Goal: Task Accomplishment & Management: Use online tool/utility

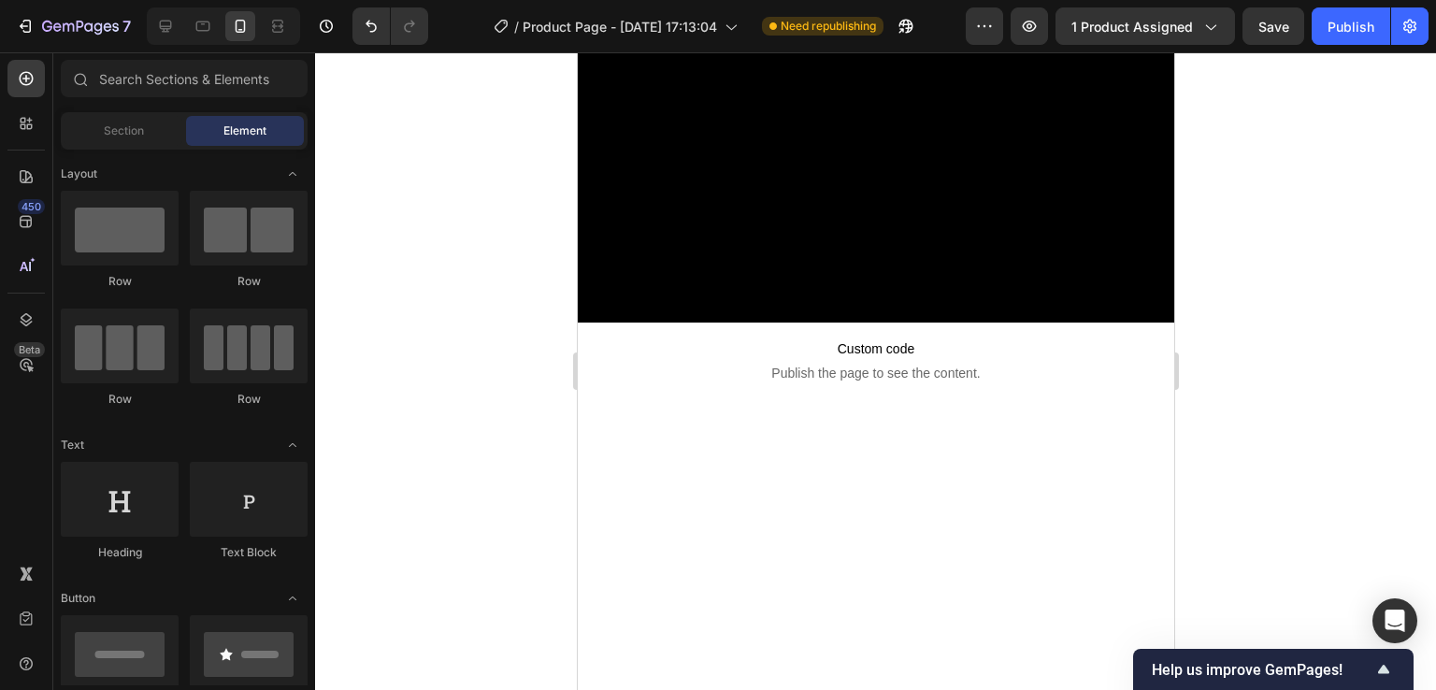
scroll to position [4726, 0]
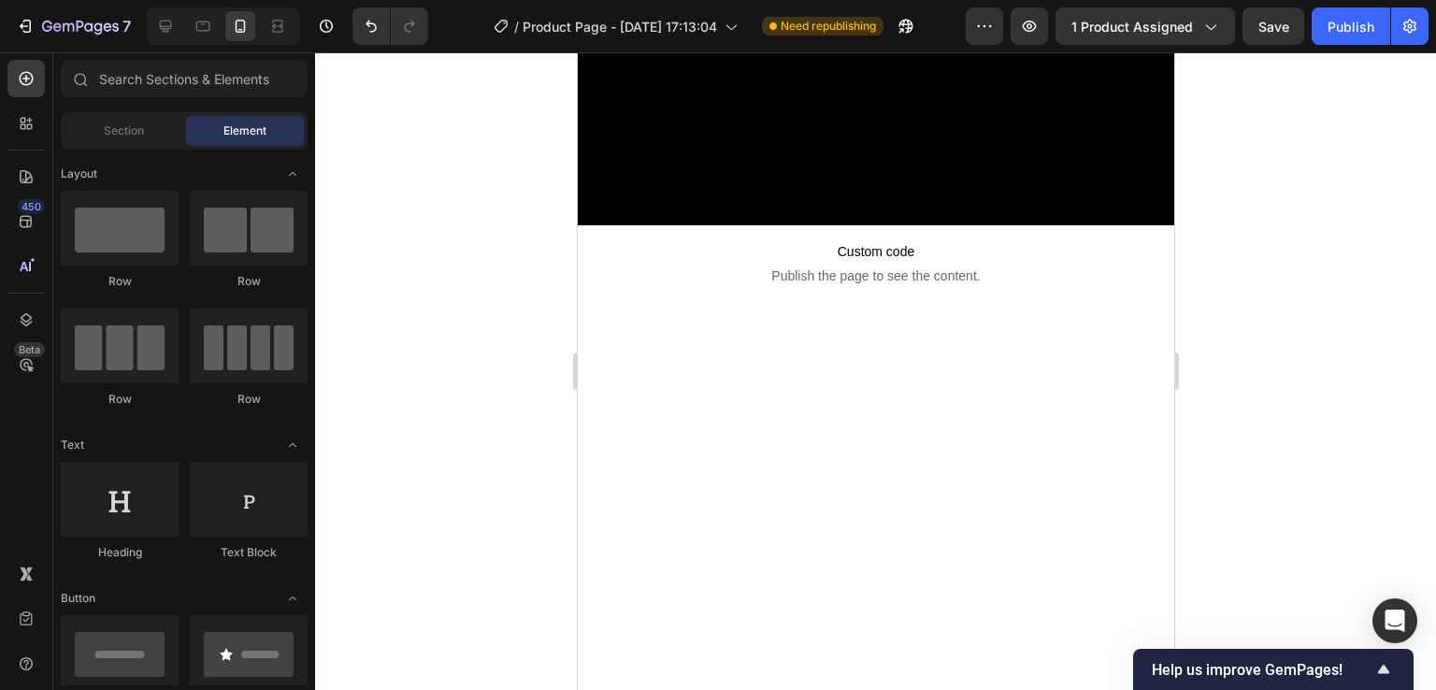
drag, startPoint x: 595, startPoint y: 34, endPoint x: 1188, endPoint y: 344, distance: 669.8
click at [1188, 344] on div at bounding box center [875, 371] width 1121 height 638
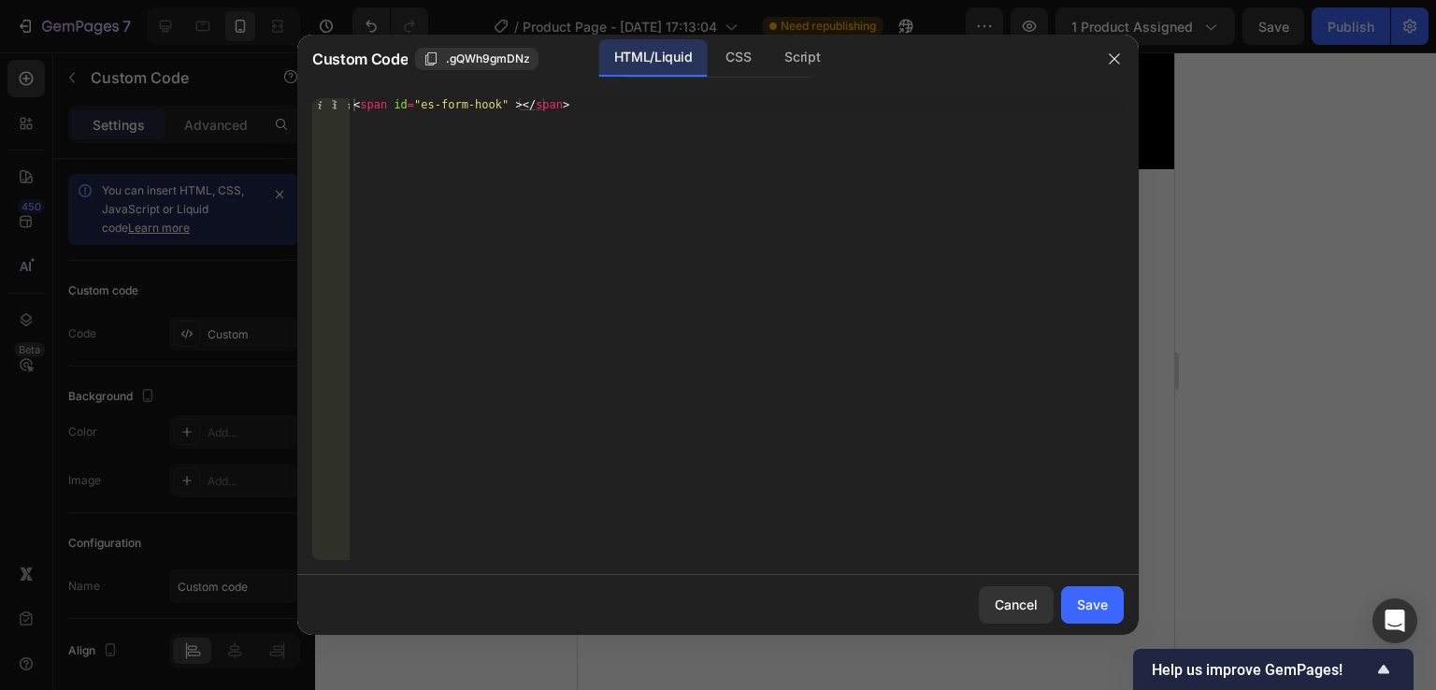
click at [1227, 248] on div at bounding box center [718, 345] width 1436 height 690
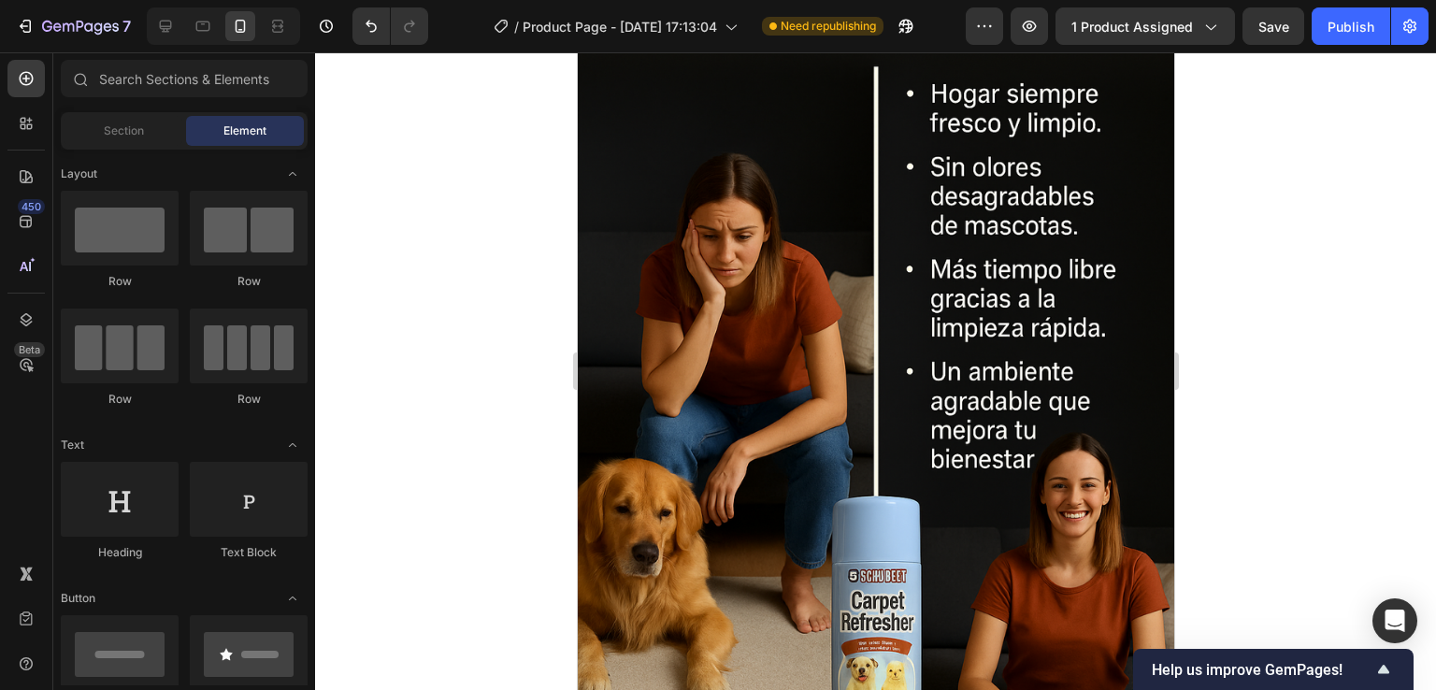
scroll to position [6310, 0]
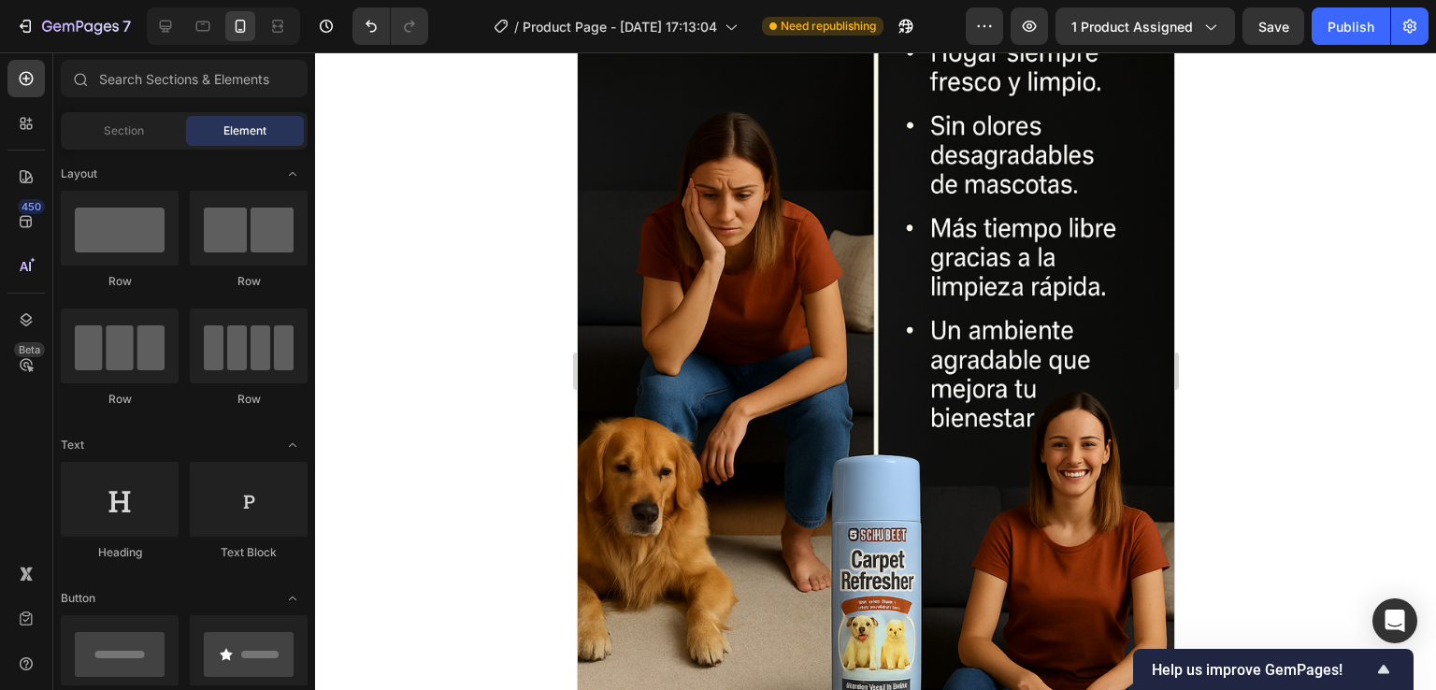
drag, startPoint x: 1163, startPoint y: 352, endPoint x: 1807, endPoint y: 481, distance: 656.9
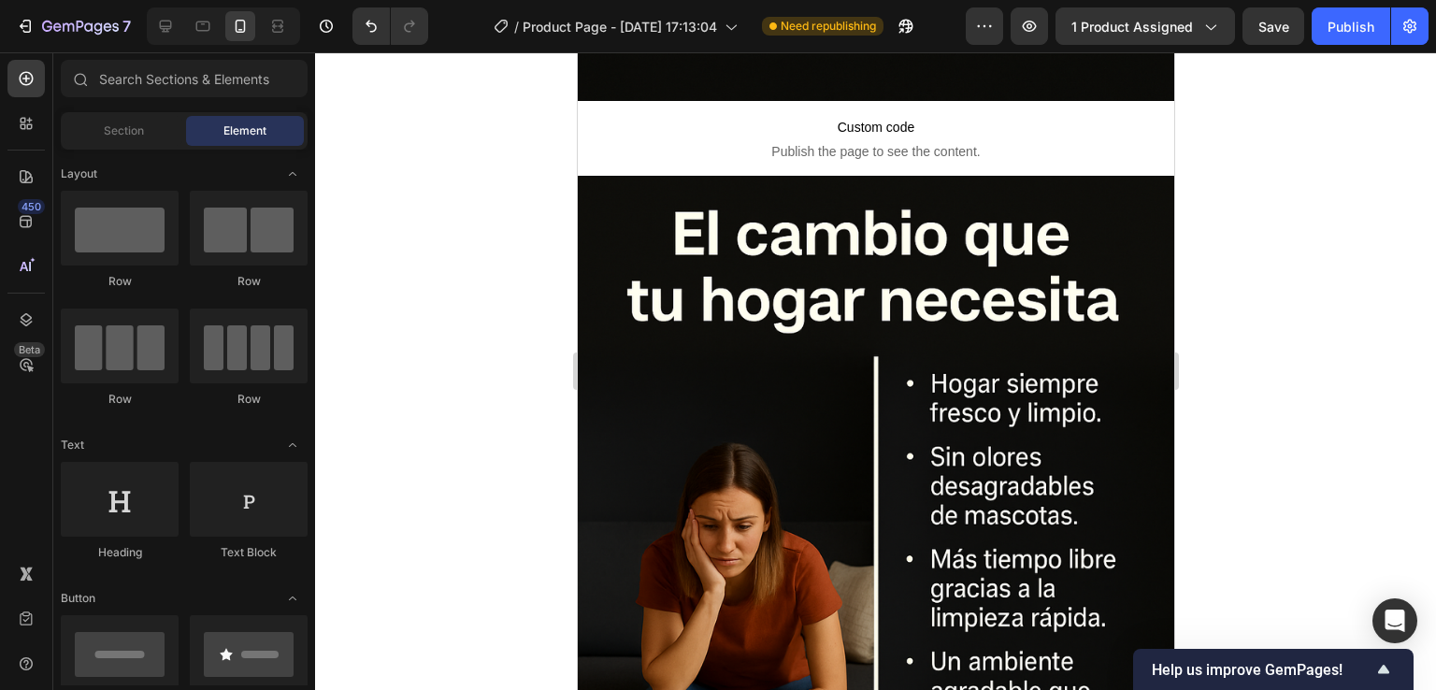
scroll to position [6184, 0]
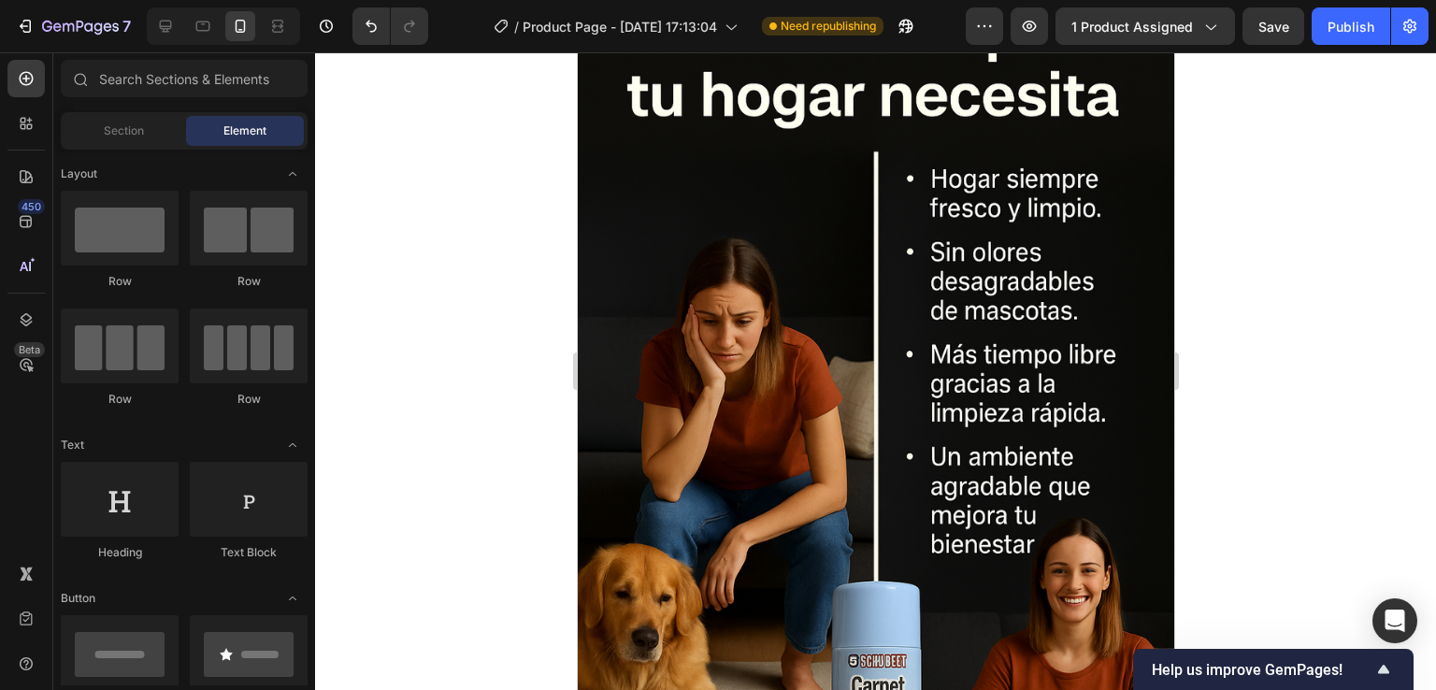
click at [1033, 480] on img at bounding box center [875, 418] width 596 height 895
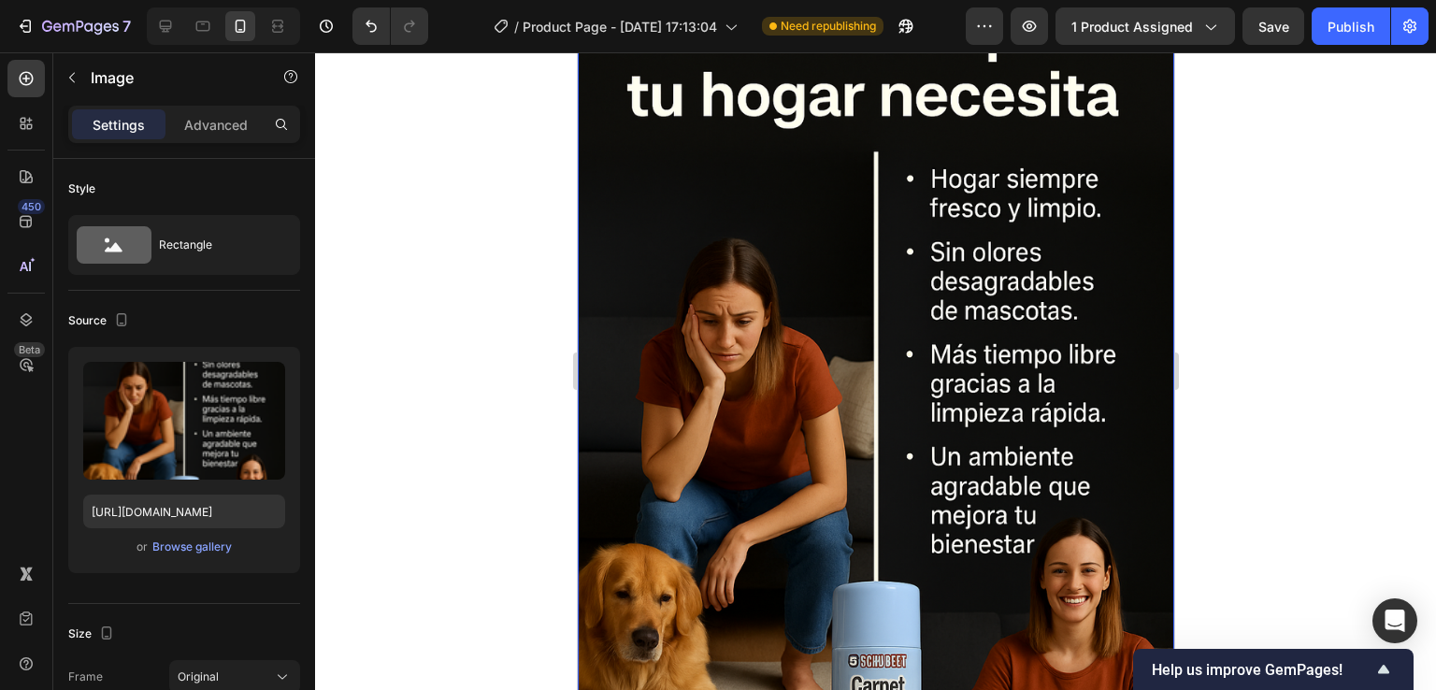
drag, startPoint x: 1279, startPoint y: 361, endPoint x: 1297, endPoint y: 354, distance: 18.9
click at [1283, 361] on div at bounding box center [875, 371] width 1121 height 638
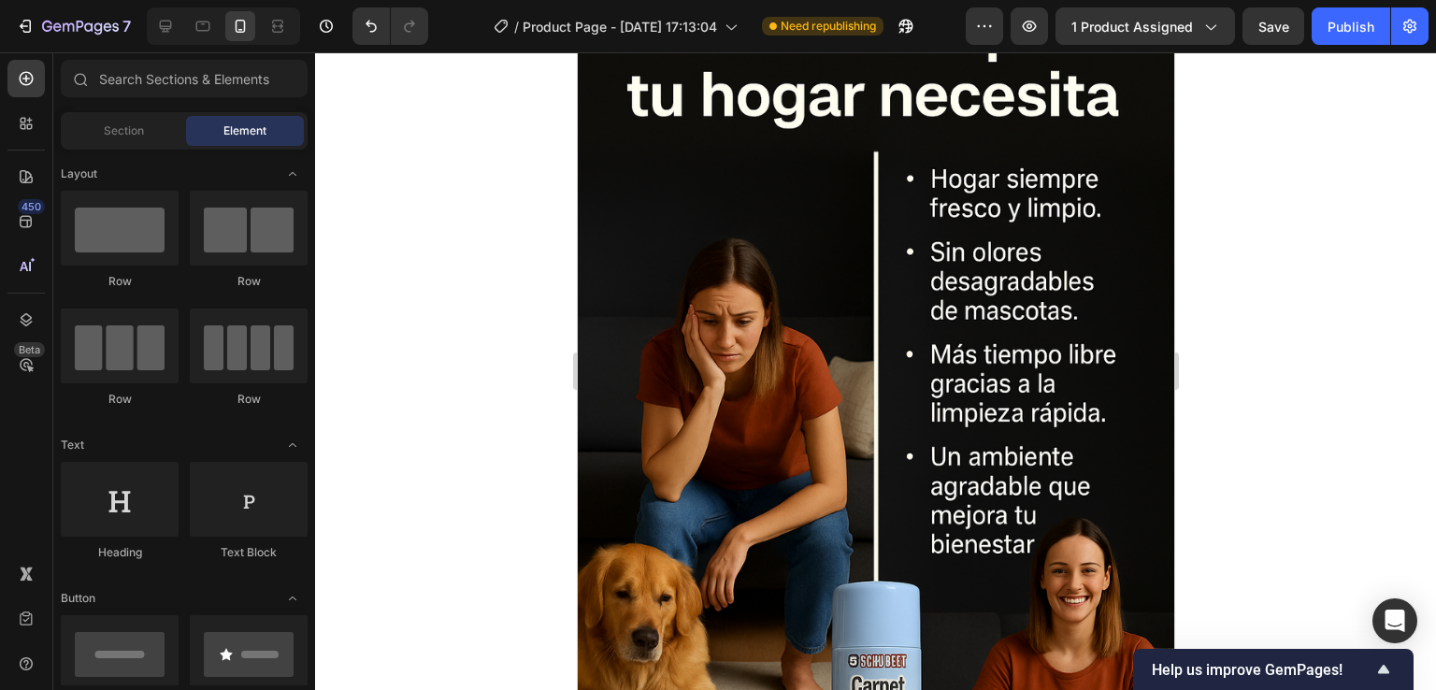
scroll to position [5962, 0]
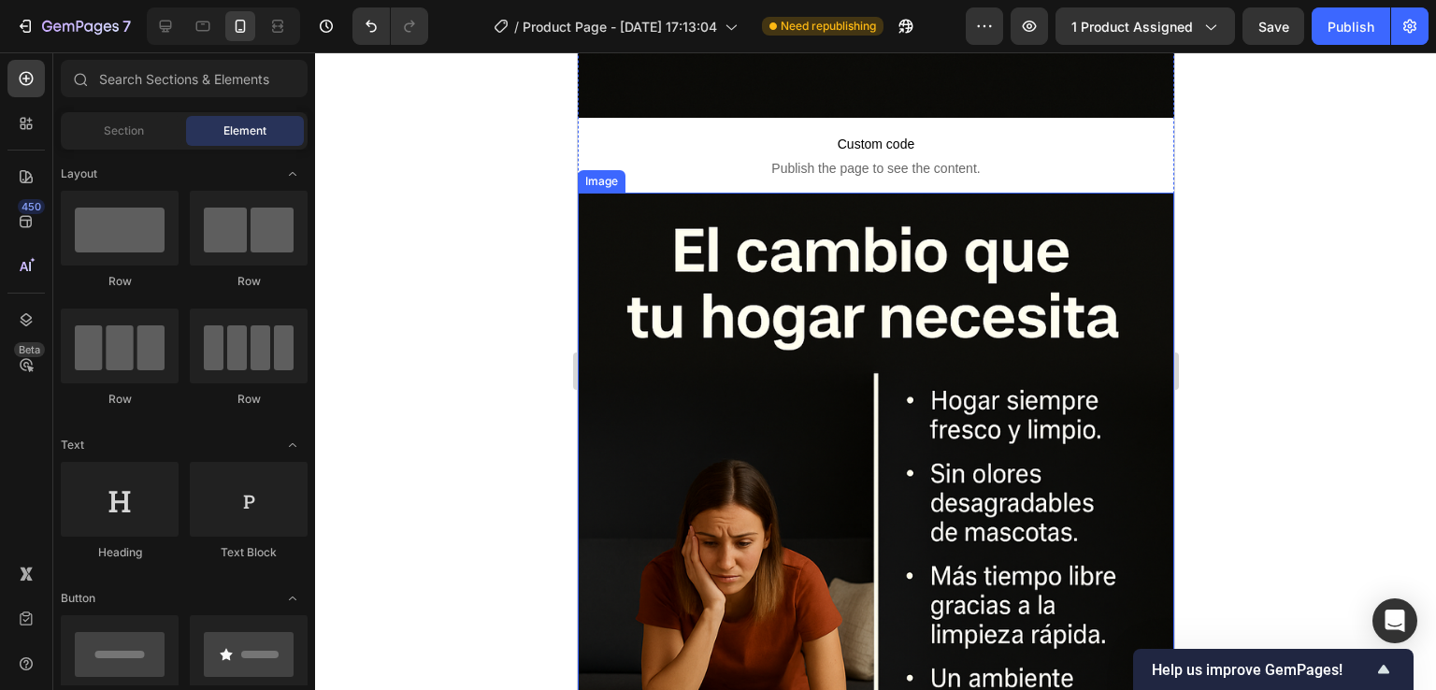
click at [1130, 244] on img at bounding box center [875, 640] width 596 height 895
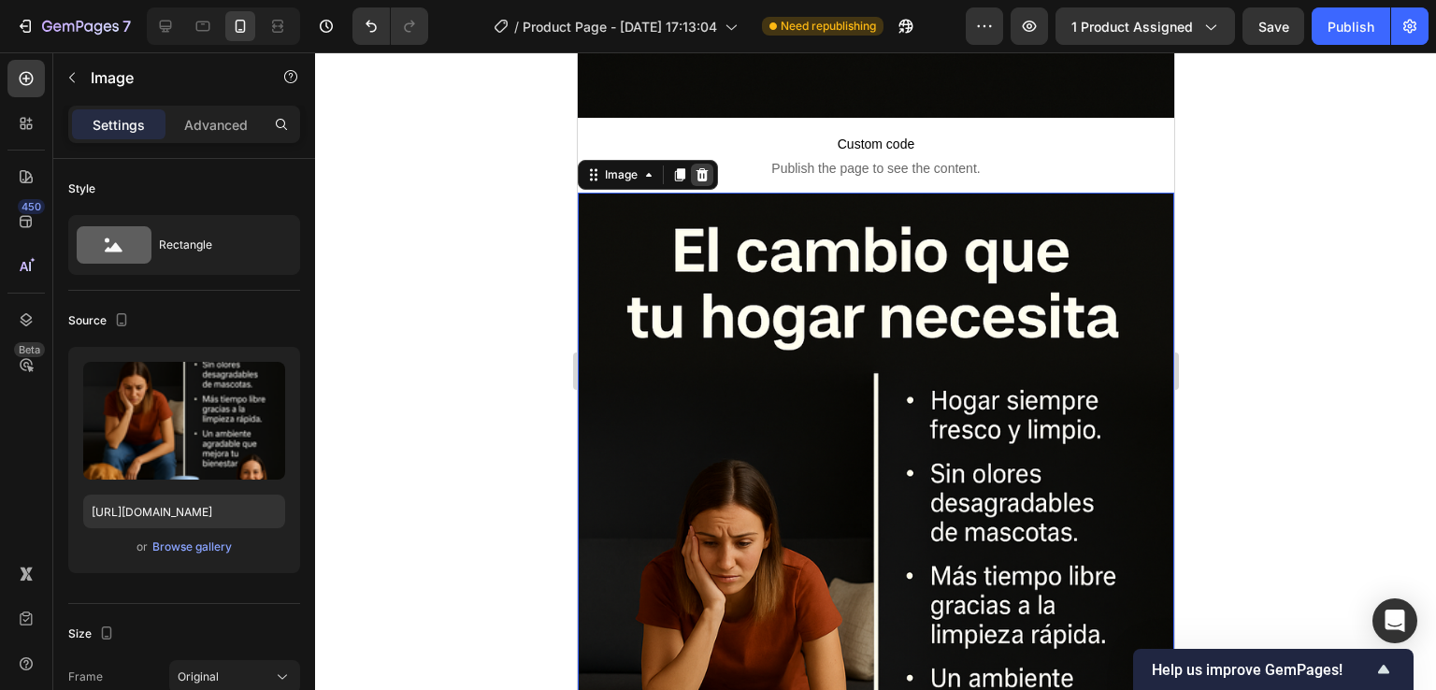
click at [696, 167] on icon at bounding box center [701, 174] width 15 height 15
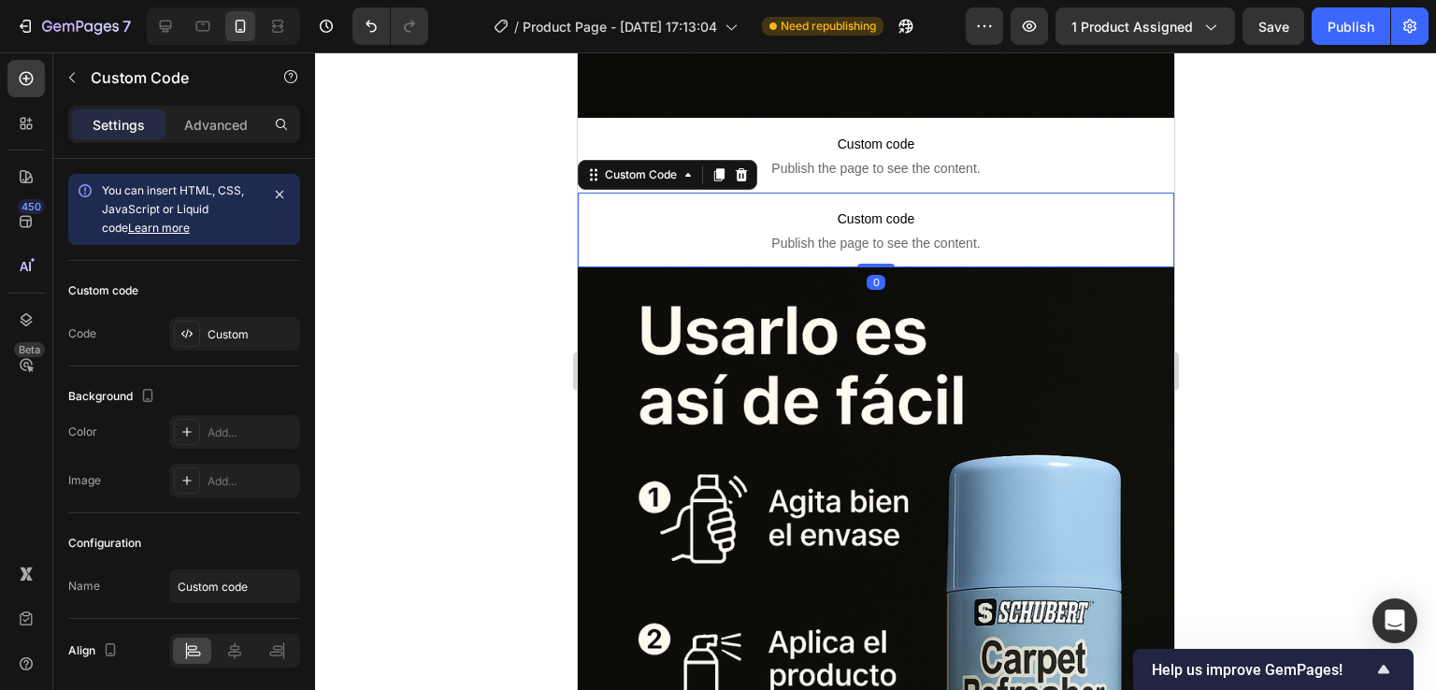
click at [1018, 210] on p "Custom code Publish the page to see the content." at bounding box center [875, 230] width 596 height 75
click at [741, 168] on icon at bounding box center [741, 174] width 12 height 13
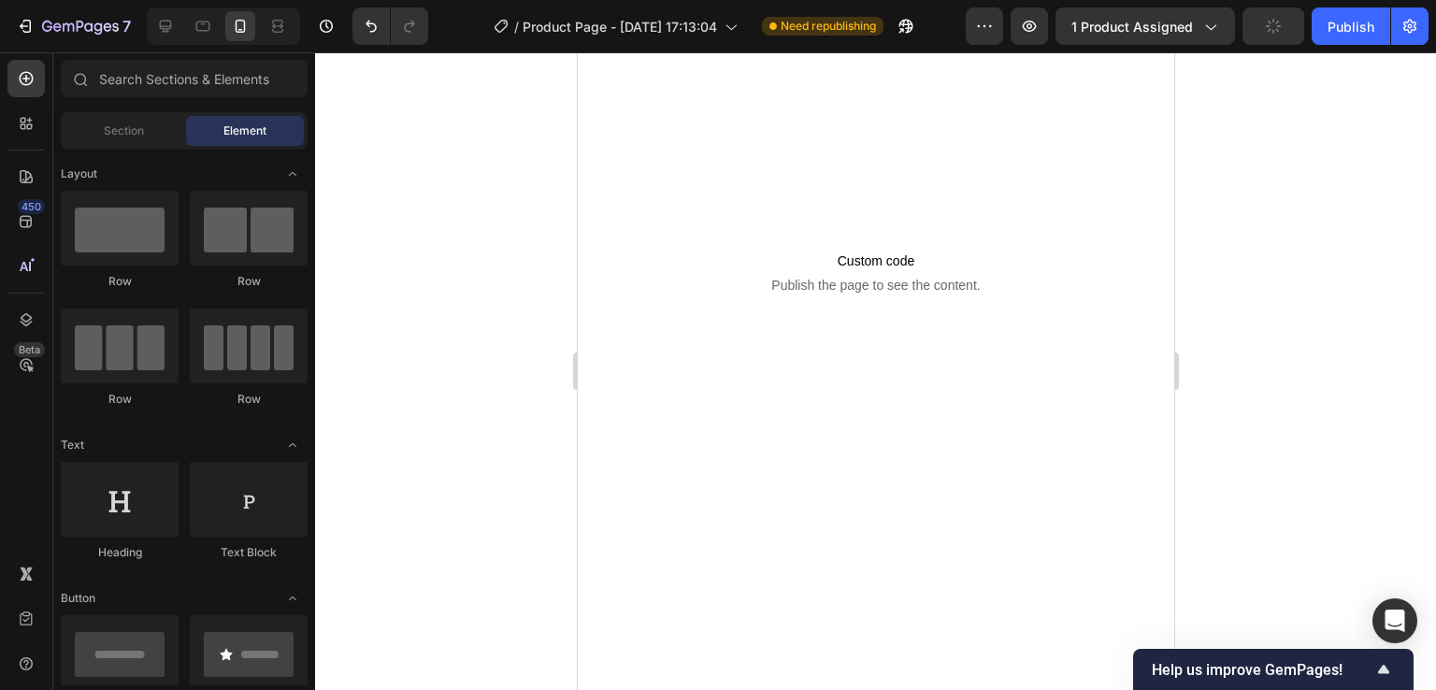
scroll to position [4938, 0]
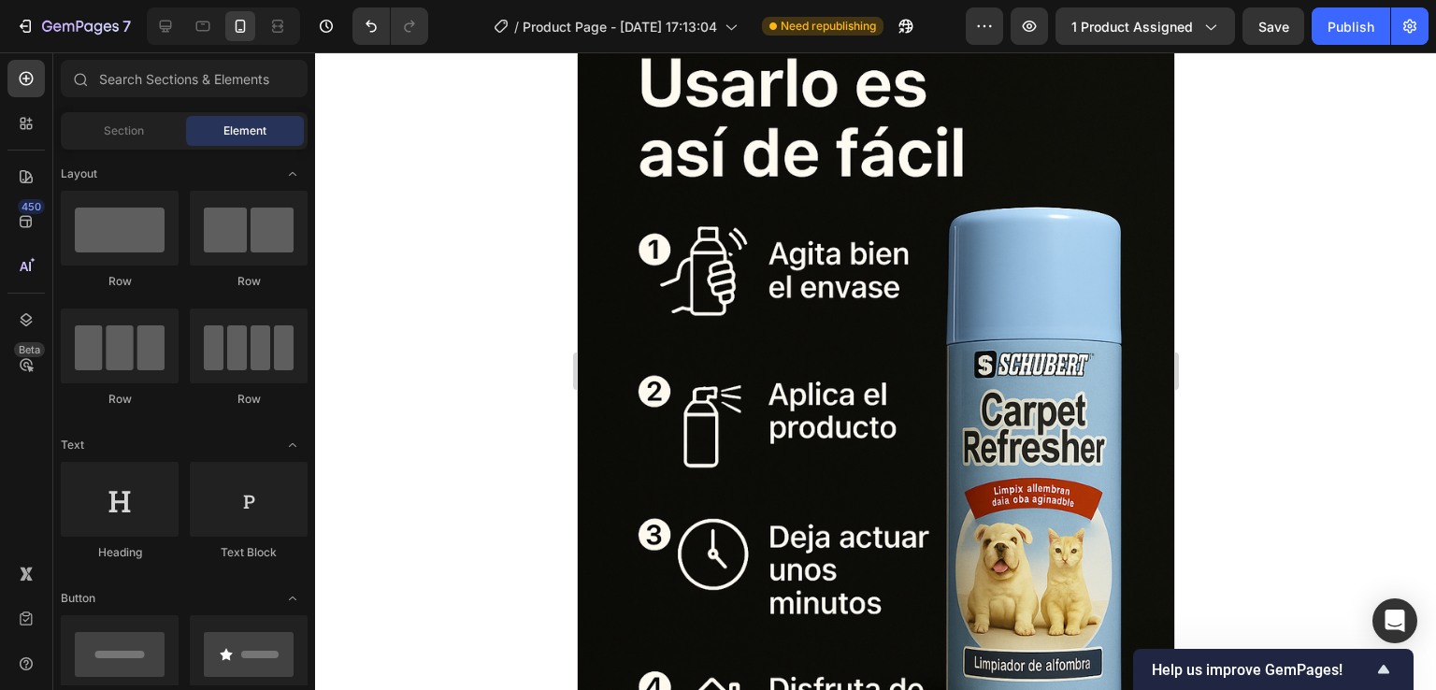
scroll to position [6011, 0]
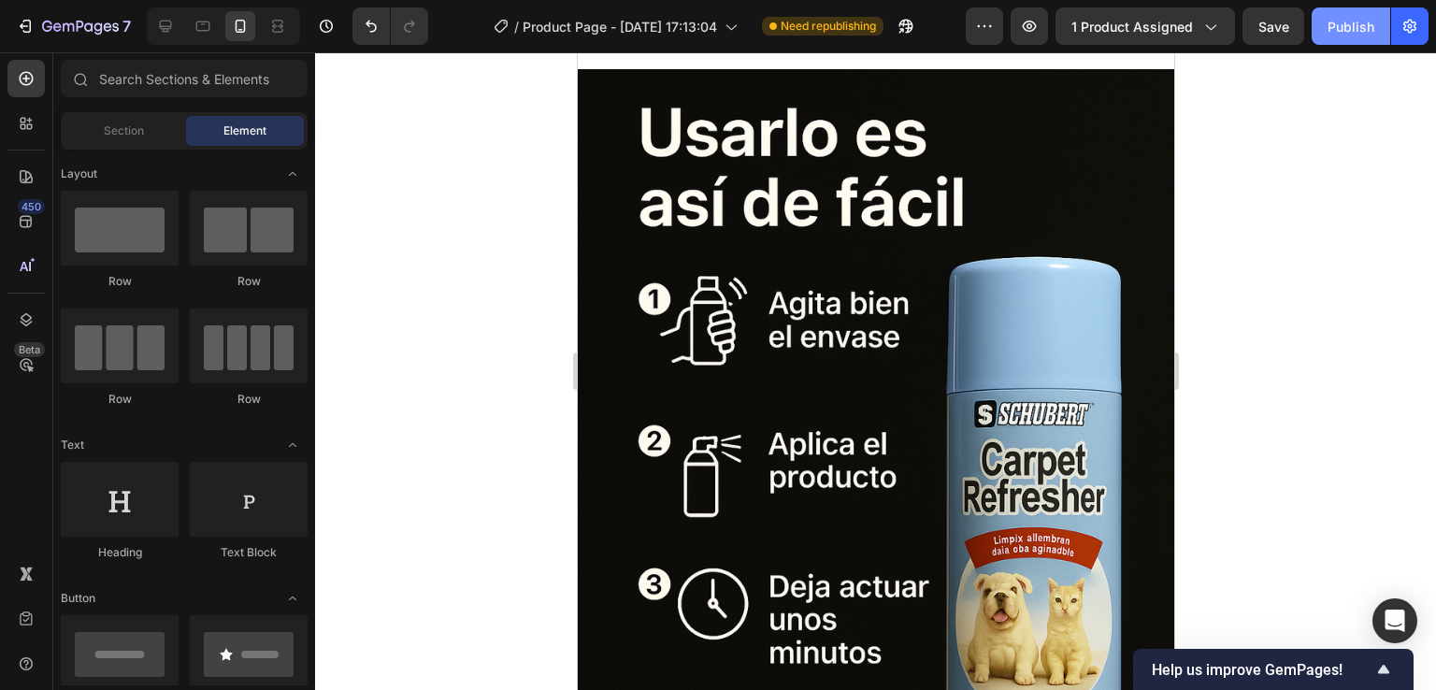
click at [1351, 27] on div "Publish" at bounding box center [1350, 27] width 47 height 20
